Goal: Task Accomplishment & Management: Manage account settings

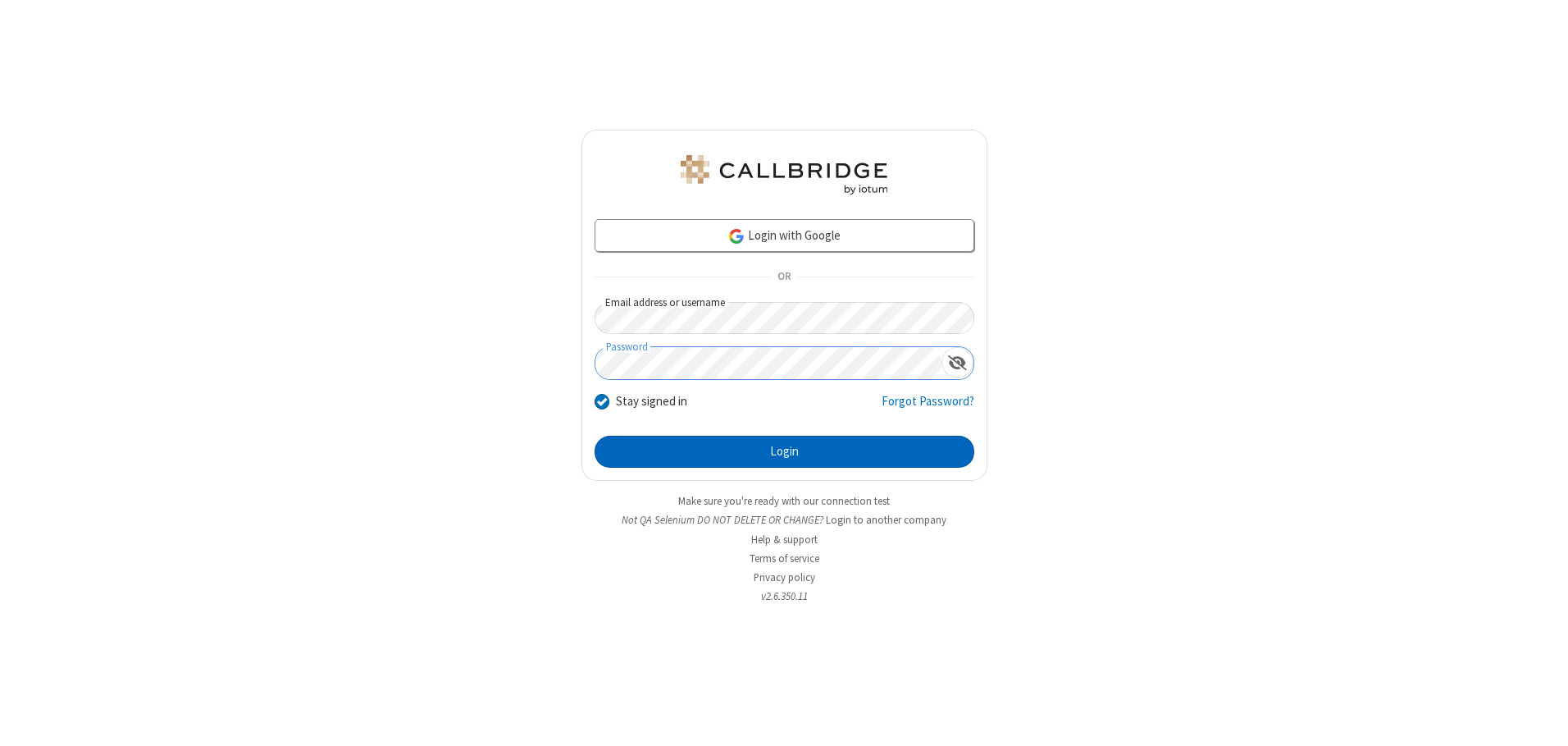
click at [784, 452] on button "Login" at bounding box center [785, 452] width 380 height 33
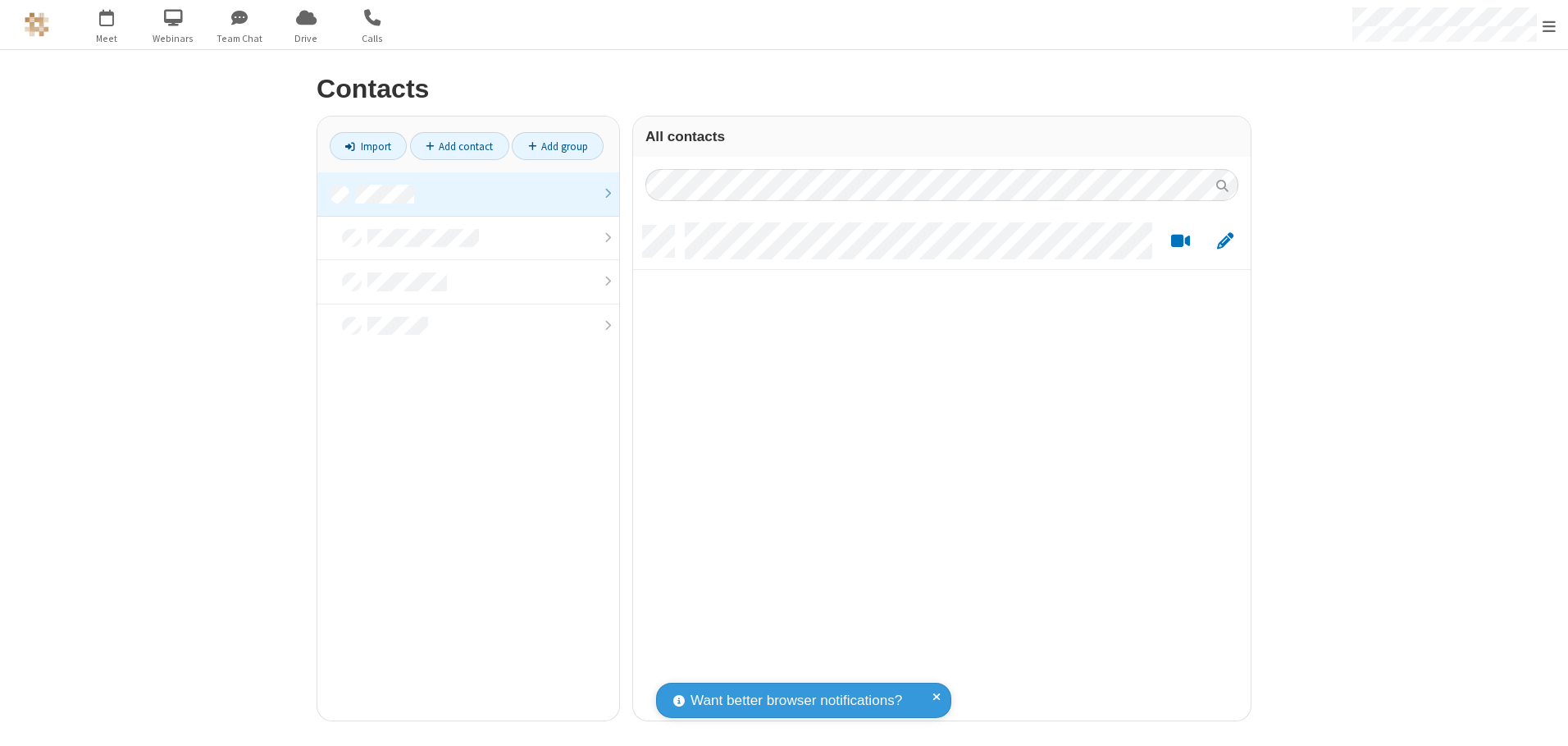
scroll to position [495, 606]
click at [468, 194] on link at bounding box center [468, 195] width 301 height 45
click at [459, 146] on link "Add contact" at bounding box center [459, 145] width 99 height 28
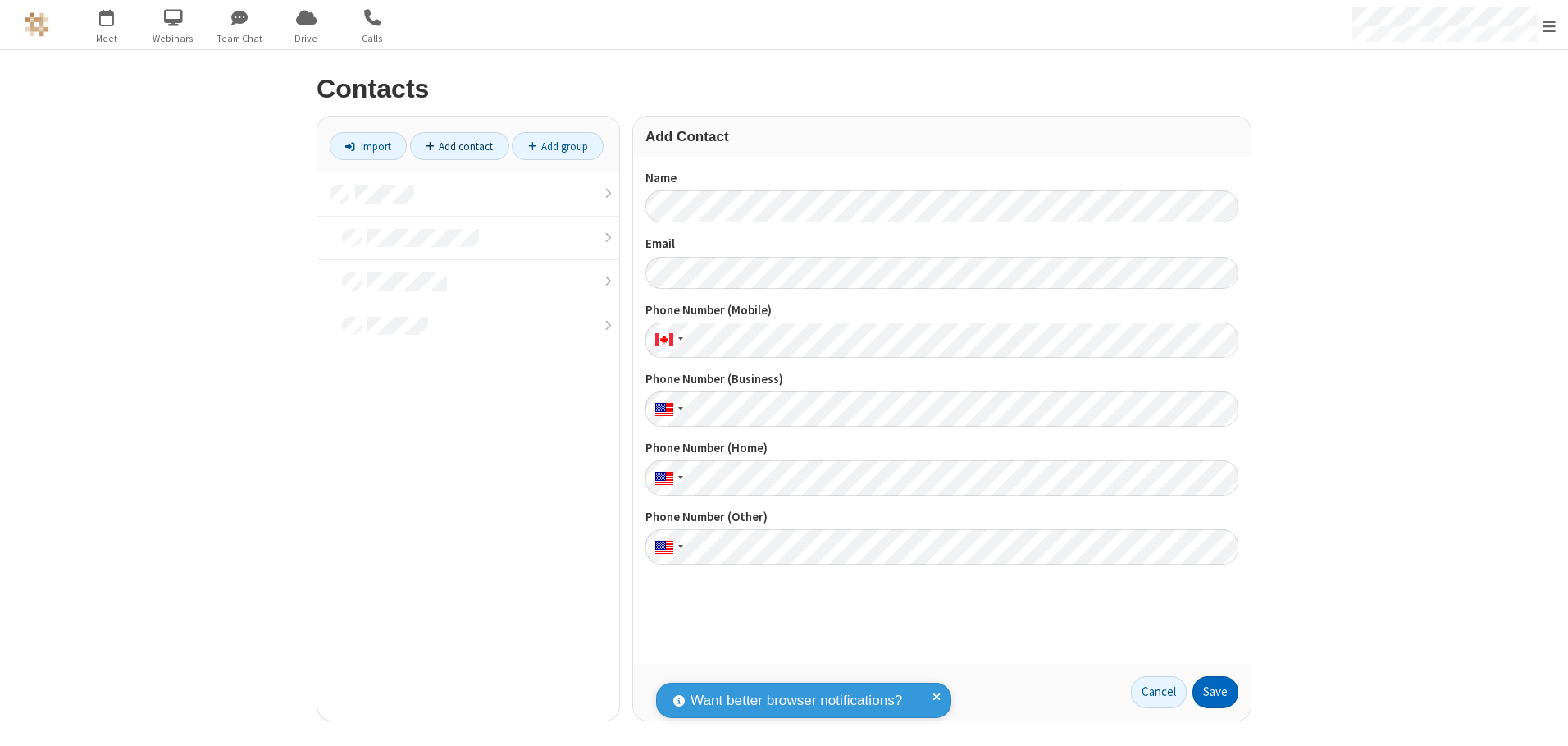
click at [1216, 692] on button "Save" at bounding box center [1215, 692] width 45 height 33
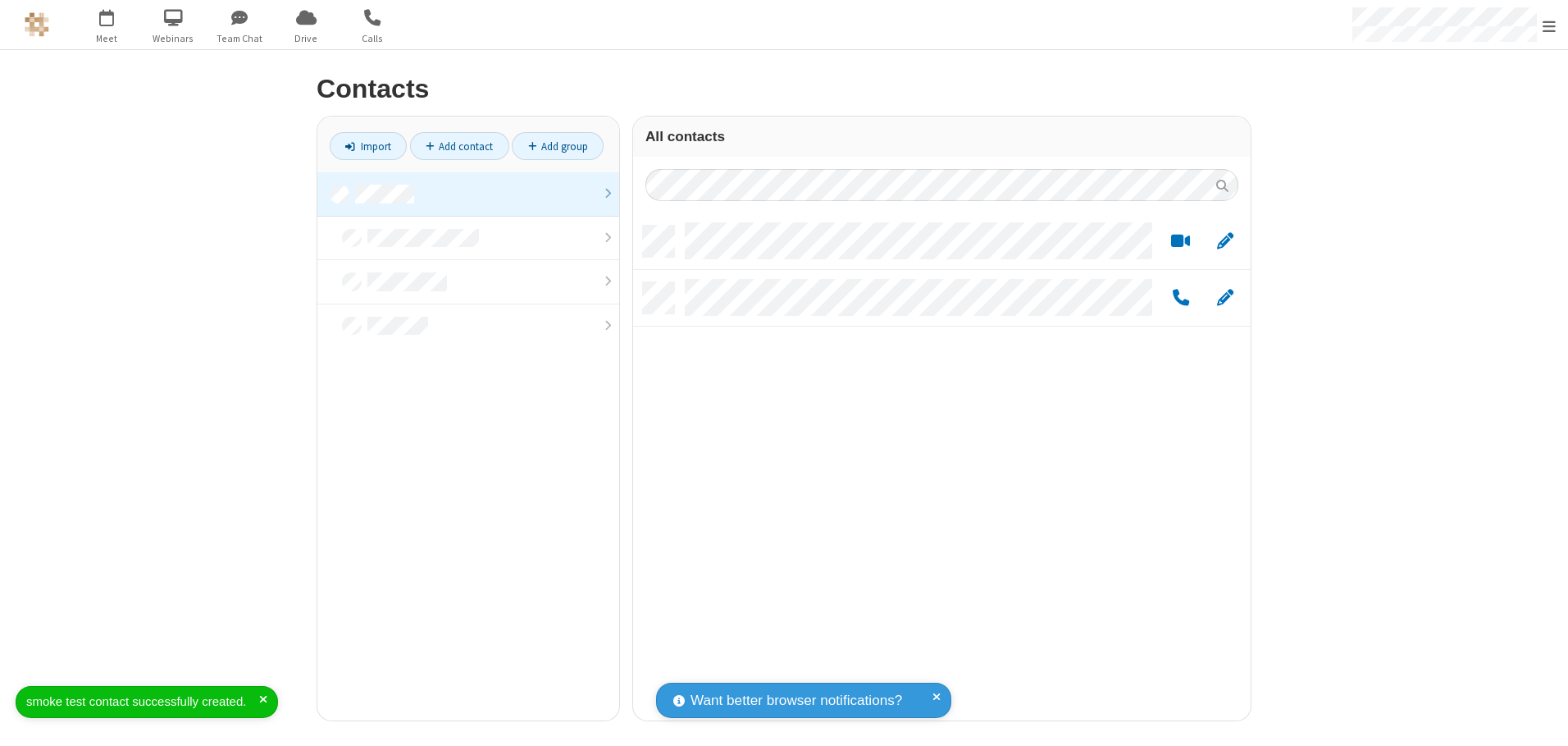
scroll to position [495, 606]
click at [459, 146] on link "Add contact" at bounding box center [459, 145] width 99 height 28
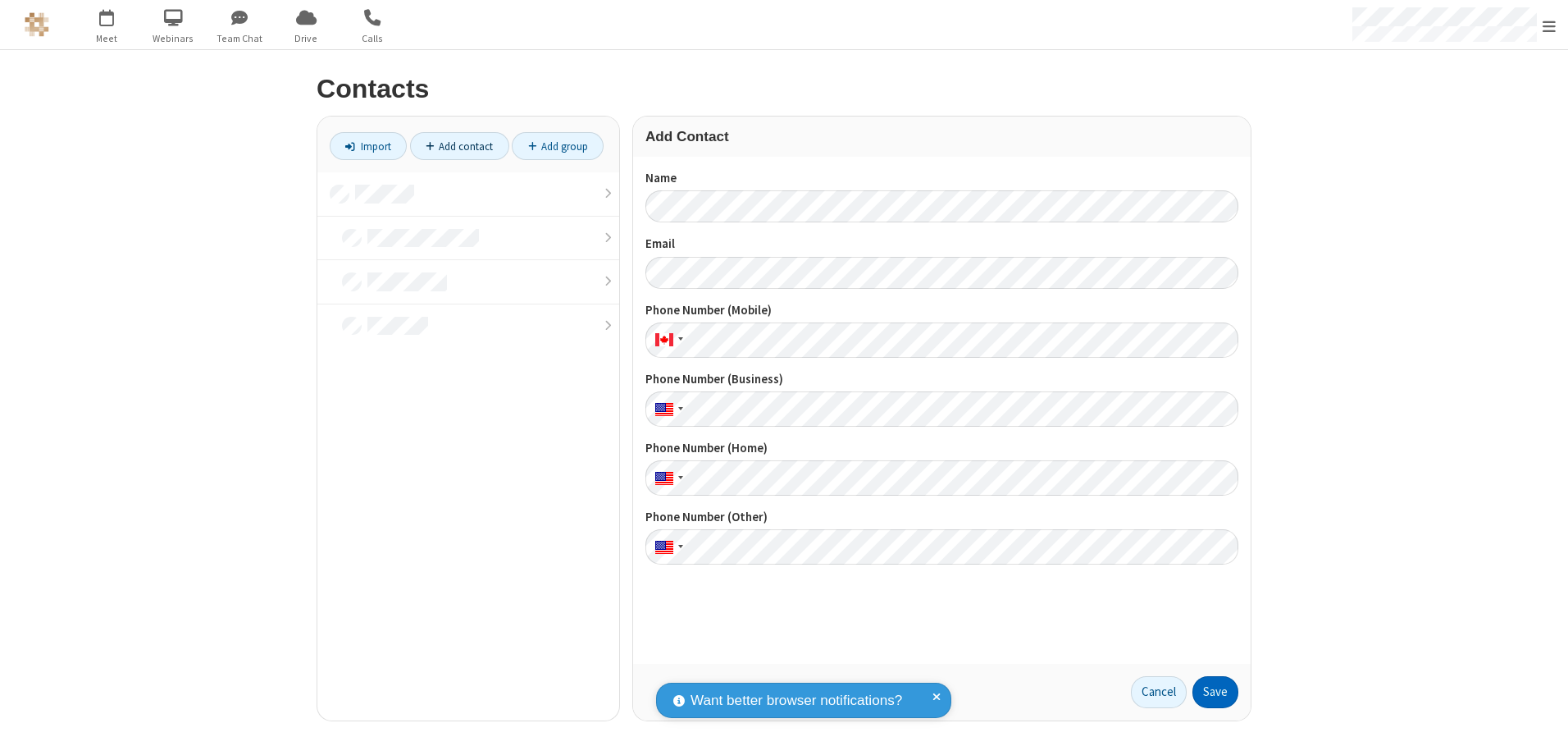
click at [1216, 692] on button "Save" at bounding box center [1215, 692] width 45 height 33
